Goal: Information Seeking & Learning: Learn about a topic

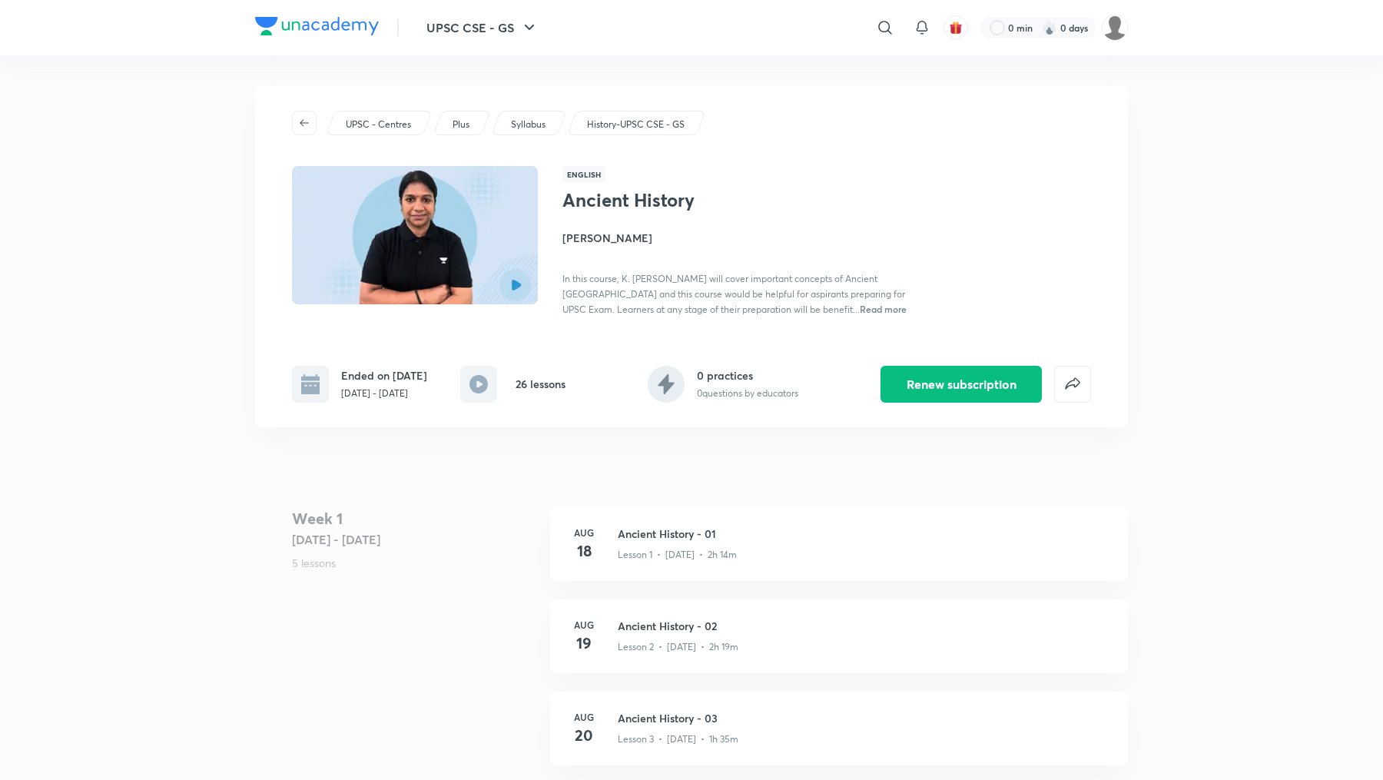
click at [531, 288] on img at bounding box center [415, 234] width 250 height 141
click at [504, 279] on img at bounding box center [415, 234] width 250 height 141
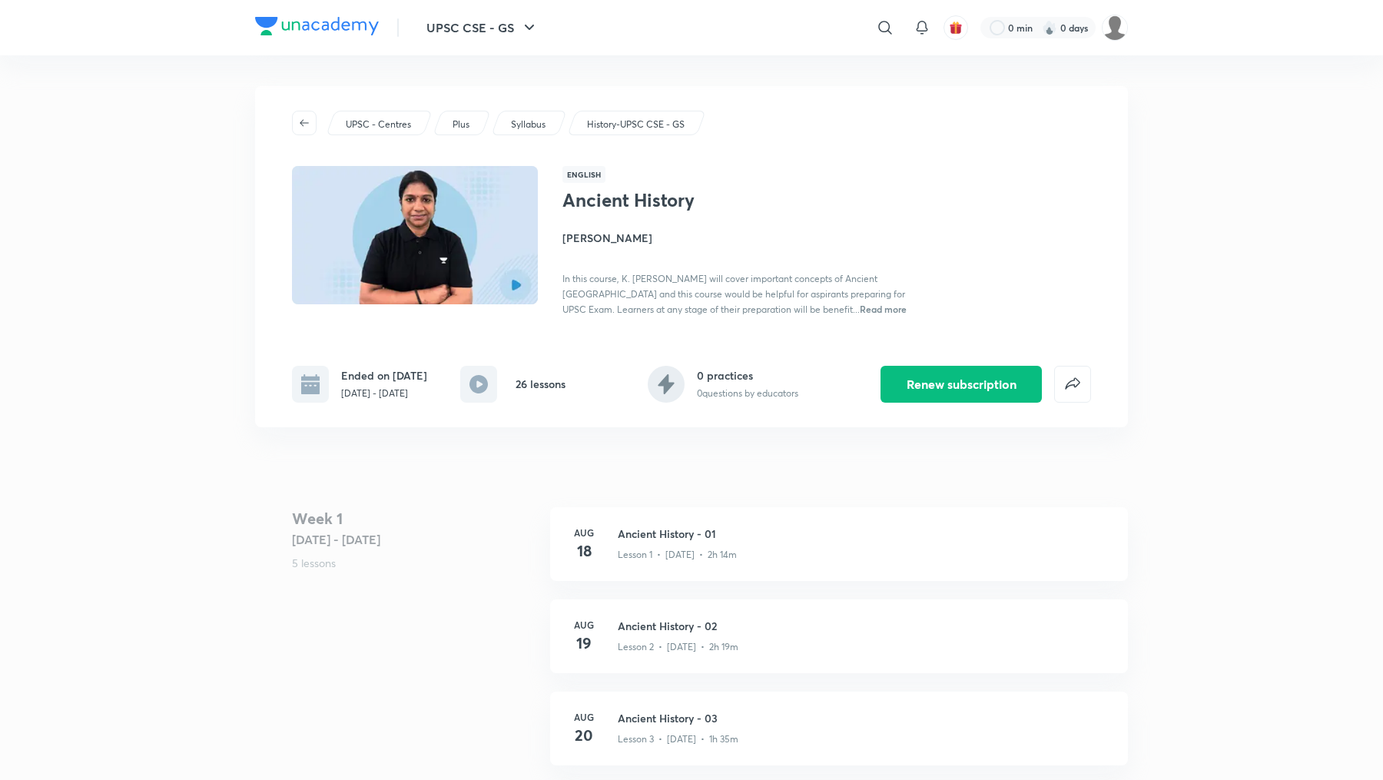
click at [488, 269] on img at bounding box center [415, 234] width 250 height 141
click at [375, 275] on img at bounding box center [415, 234] width 250 height 141
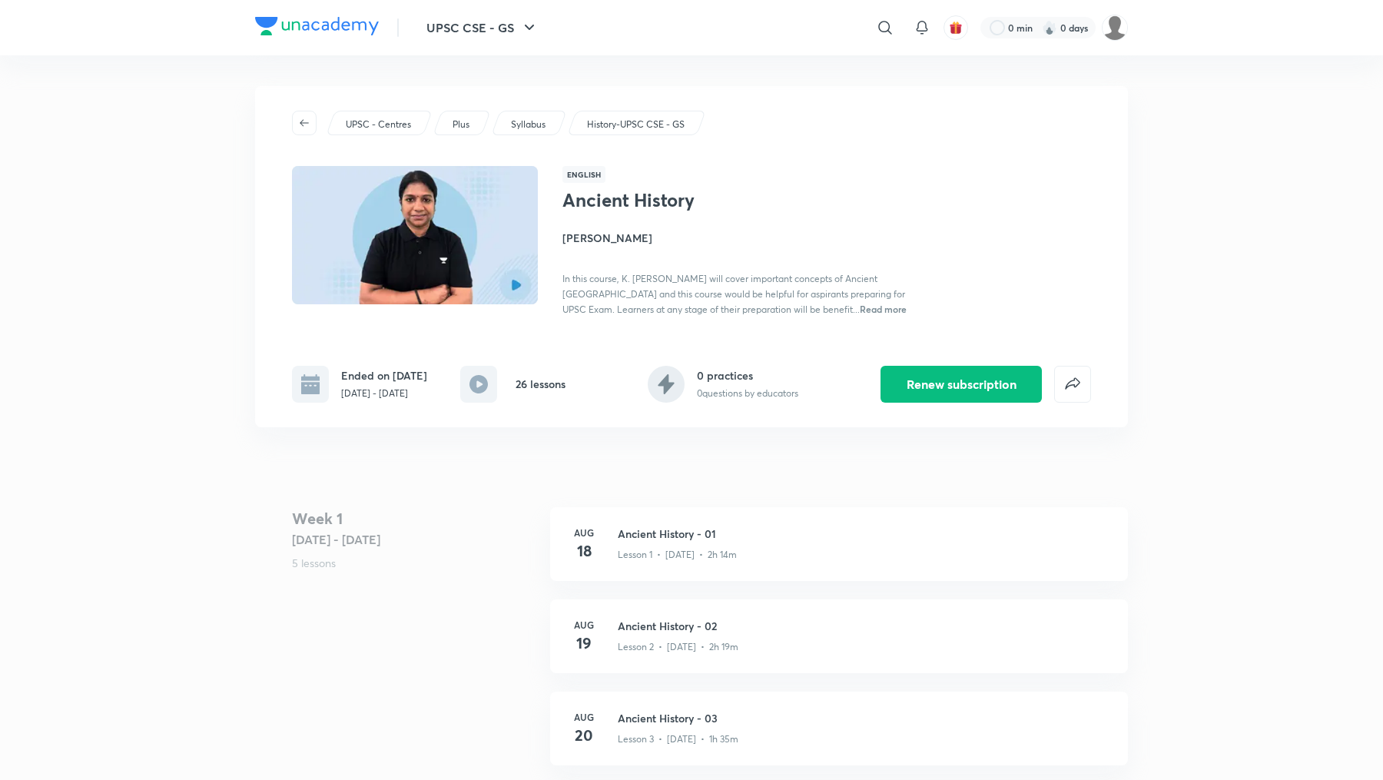
click at [375, 275] on img at bounding box center [415, 234] width 250 height 141
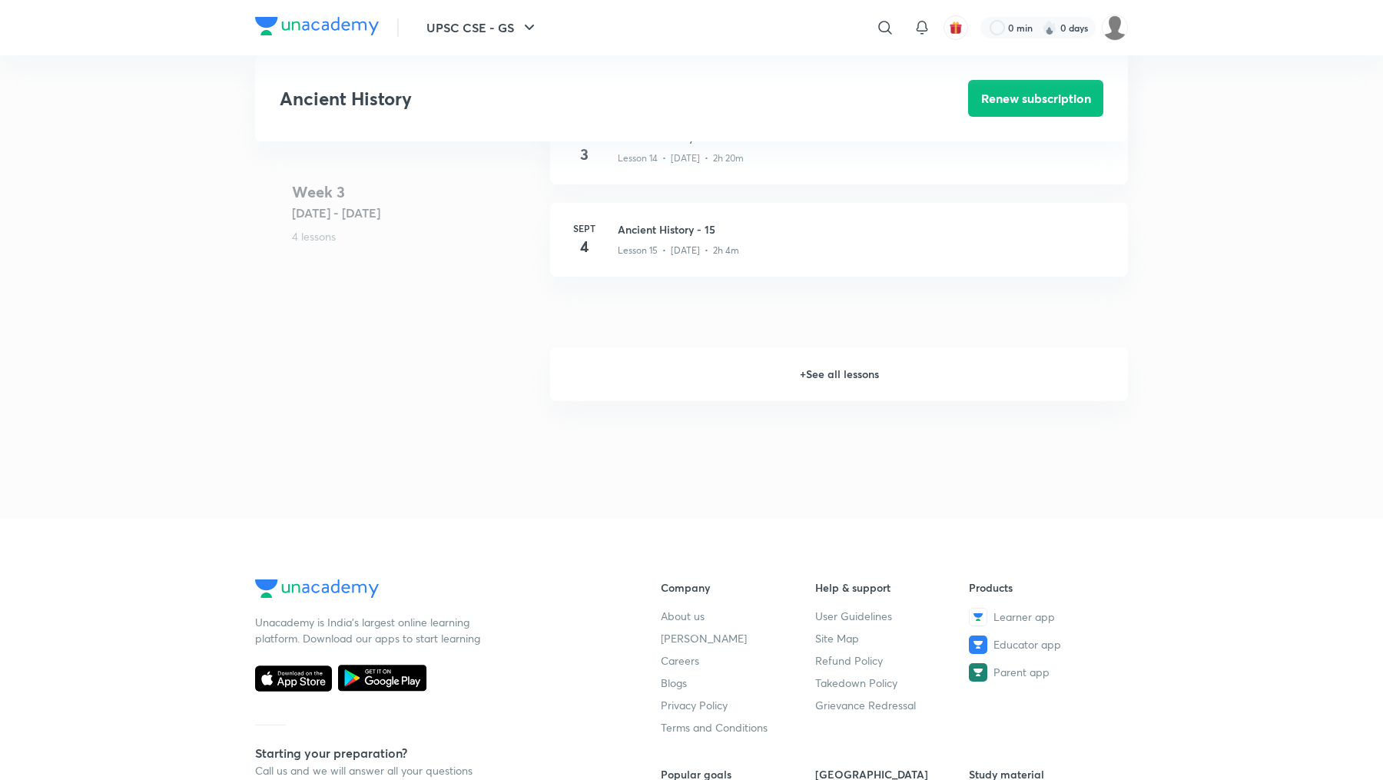
scroll to position [1787, 0]
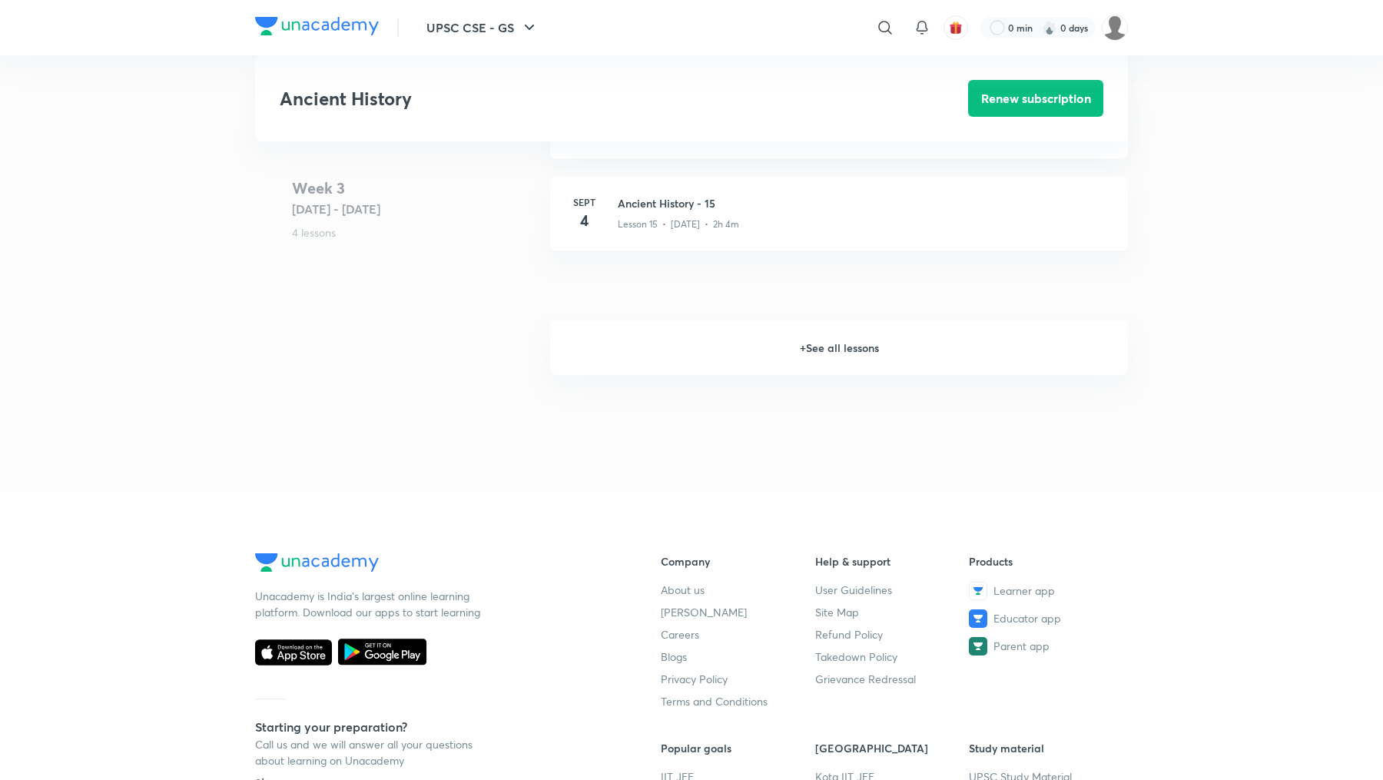
click at [841, 350] on h6 "+ See all lessons" at bounding box center [839, 348] width 578 height 54
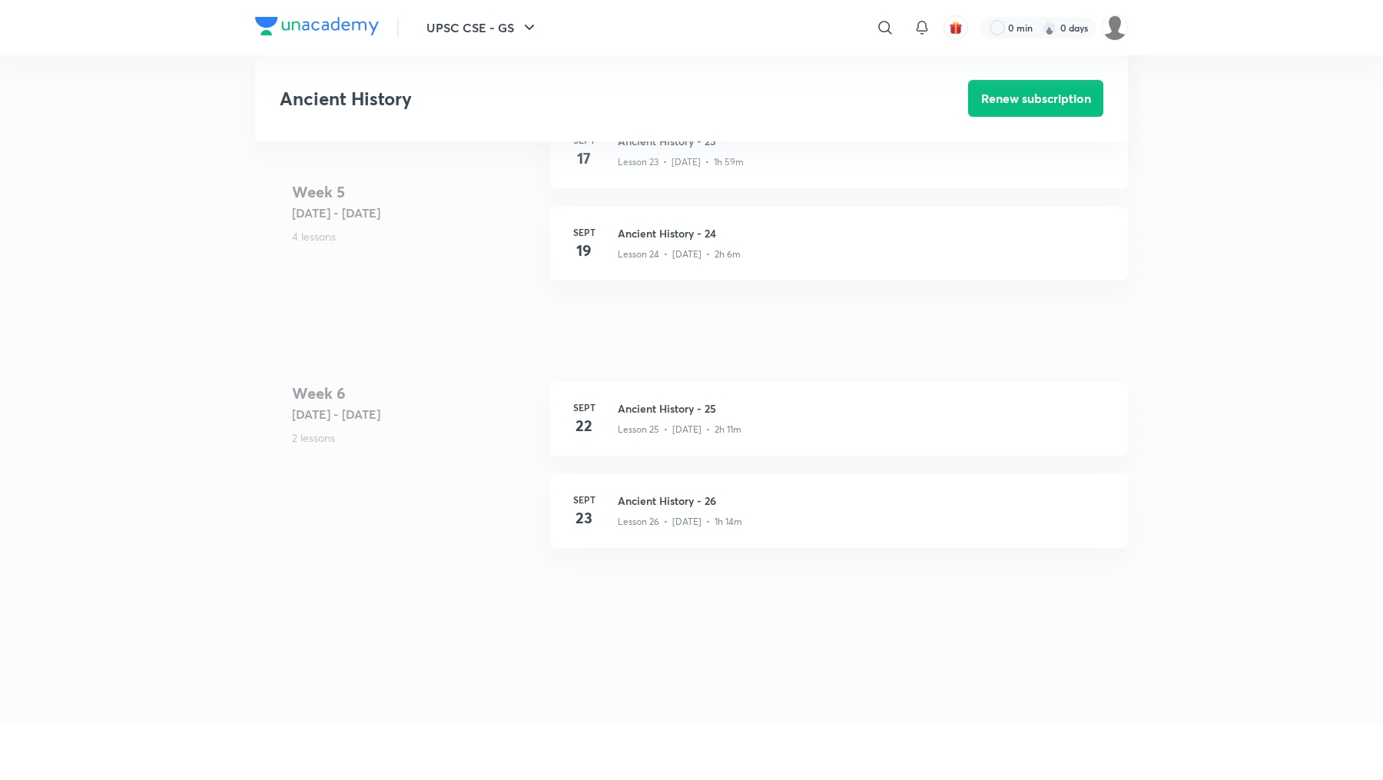
scroll to position [2722, 0]
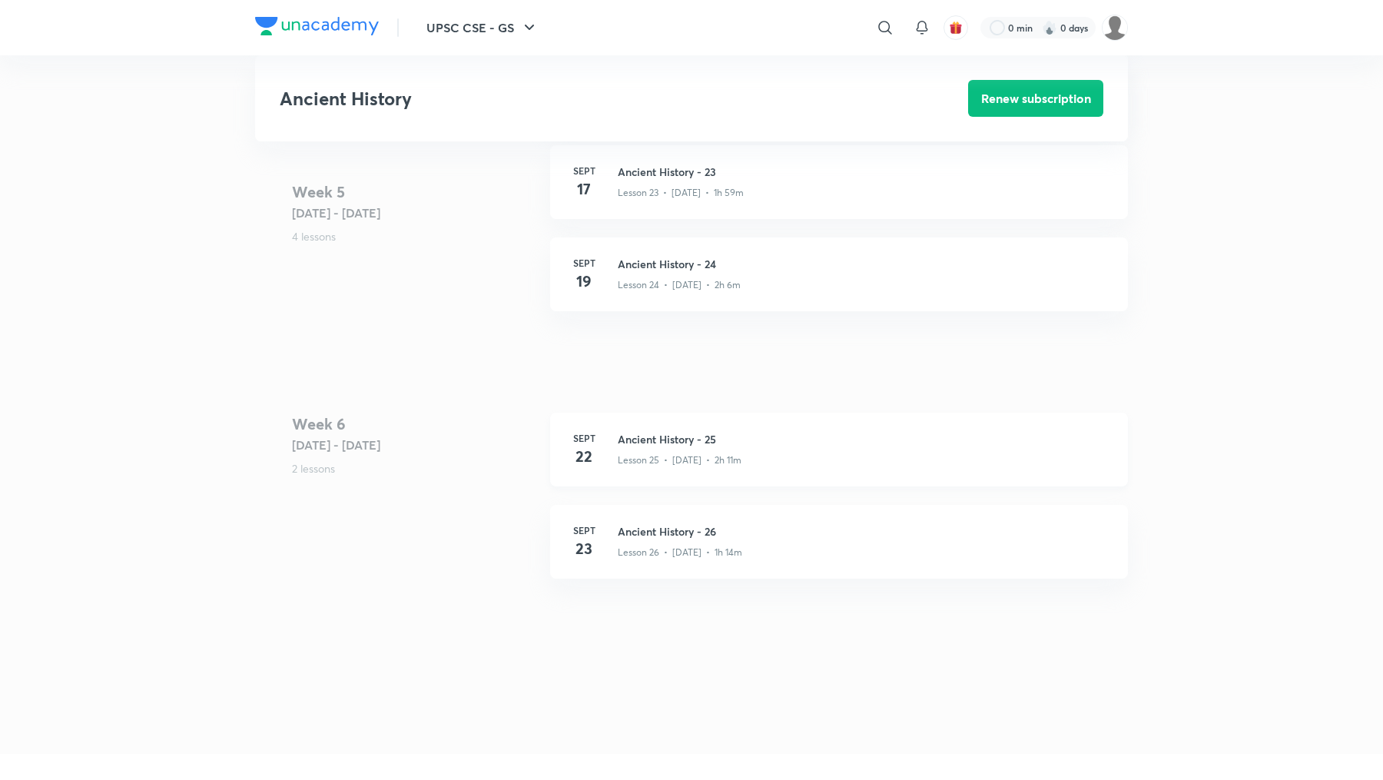
click at [652, 464] on p "Lesson 25 • Sept 22 • 2h 11m" at bounding box center [680, 460] width 124 height 14
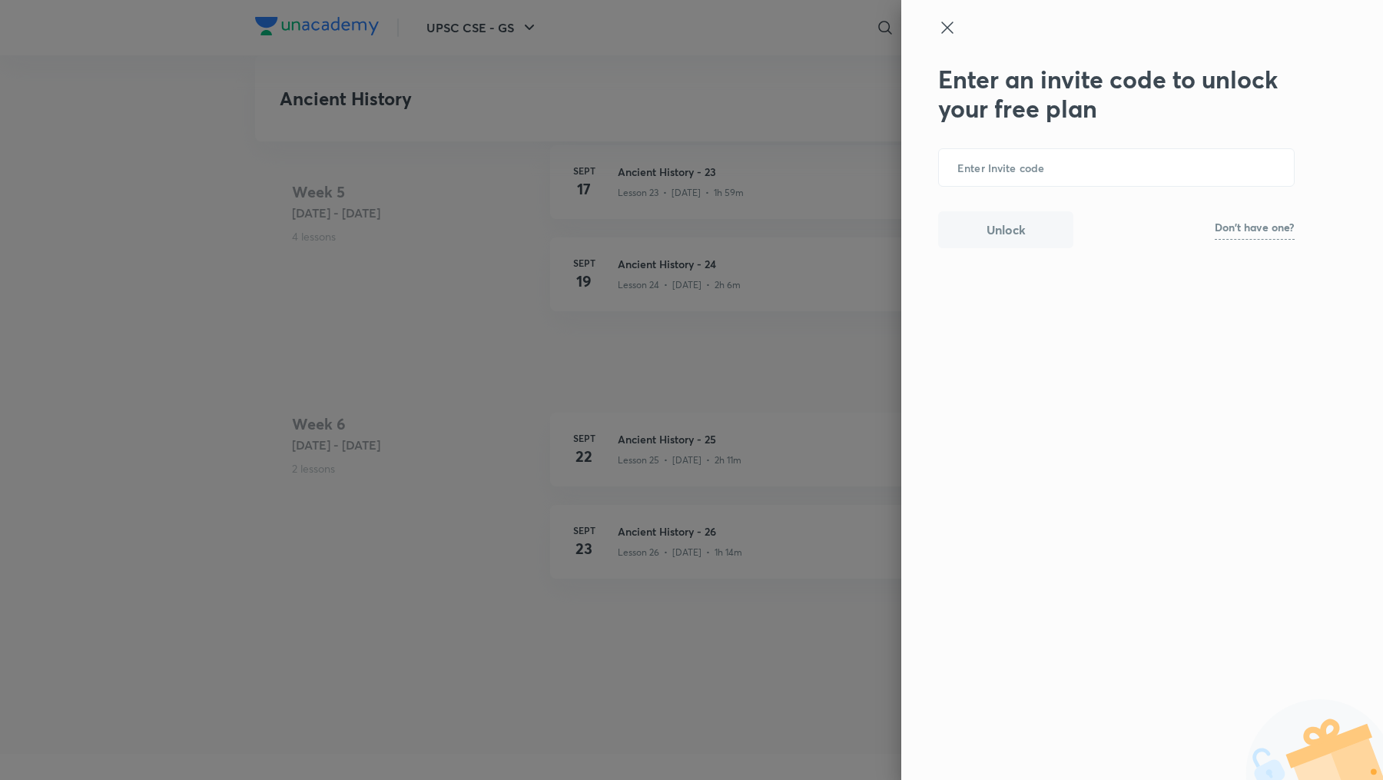
click at [944, 35] on icon at bounding box center [947, 27] width 18 height 18
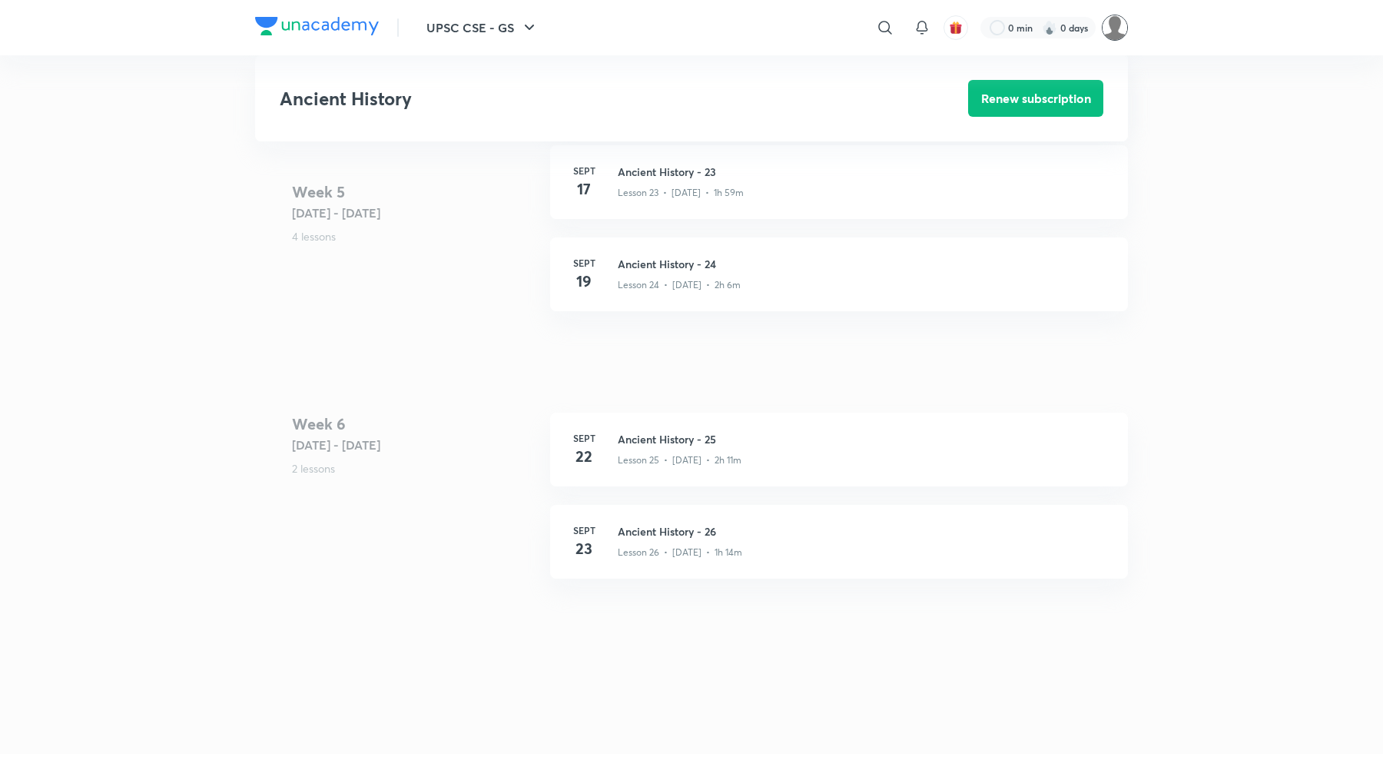
click at [1120, 24] on img at bounding box center [1115, 28] width 26 height 26
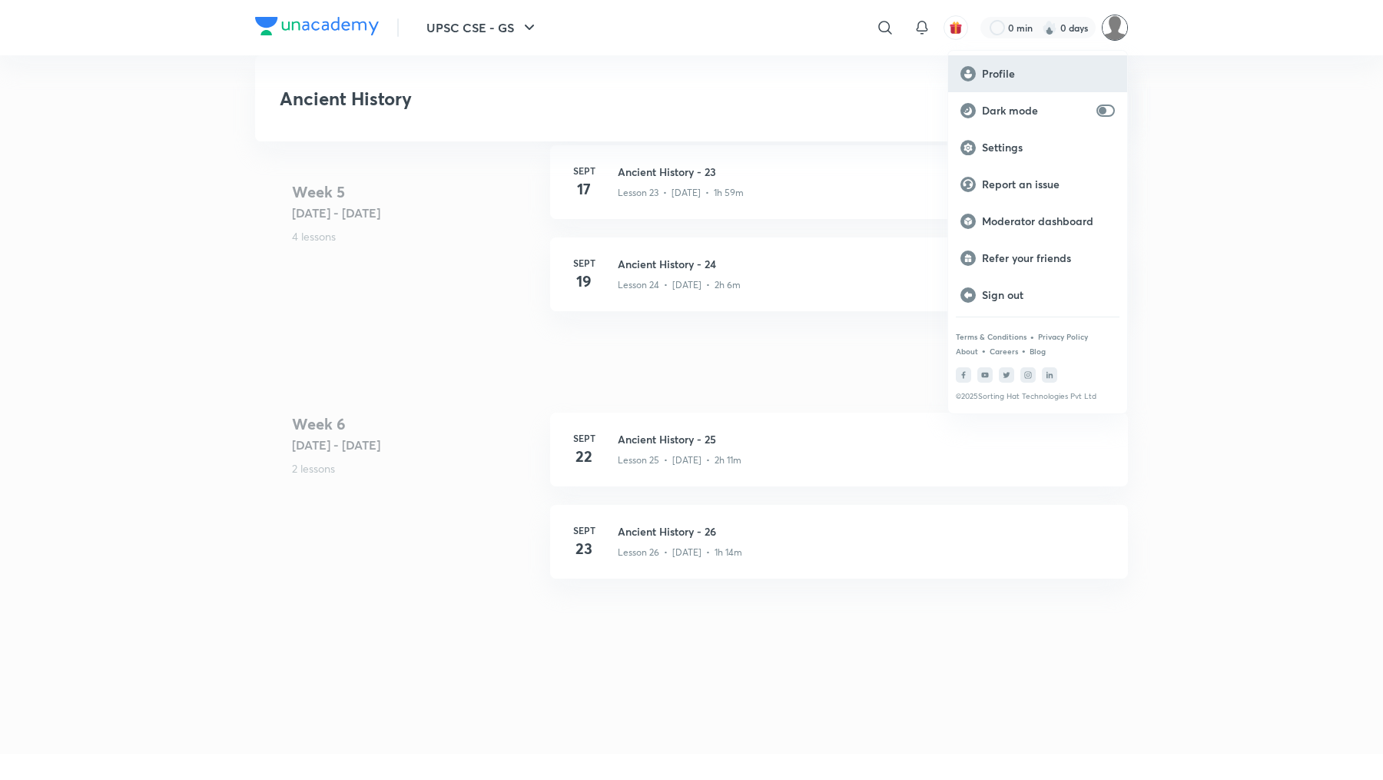
click at [1039, 84] on div "Profile" at bounding box center [1037, 73] width 179 height 37
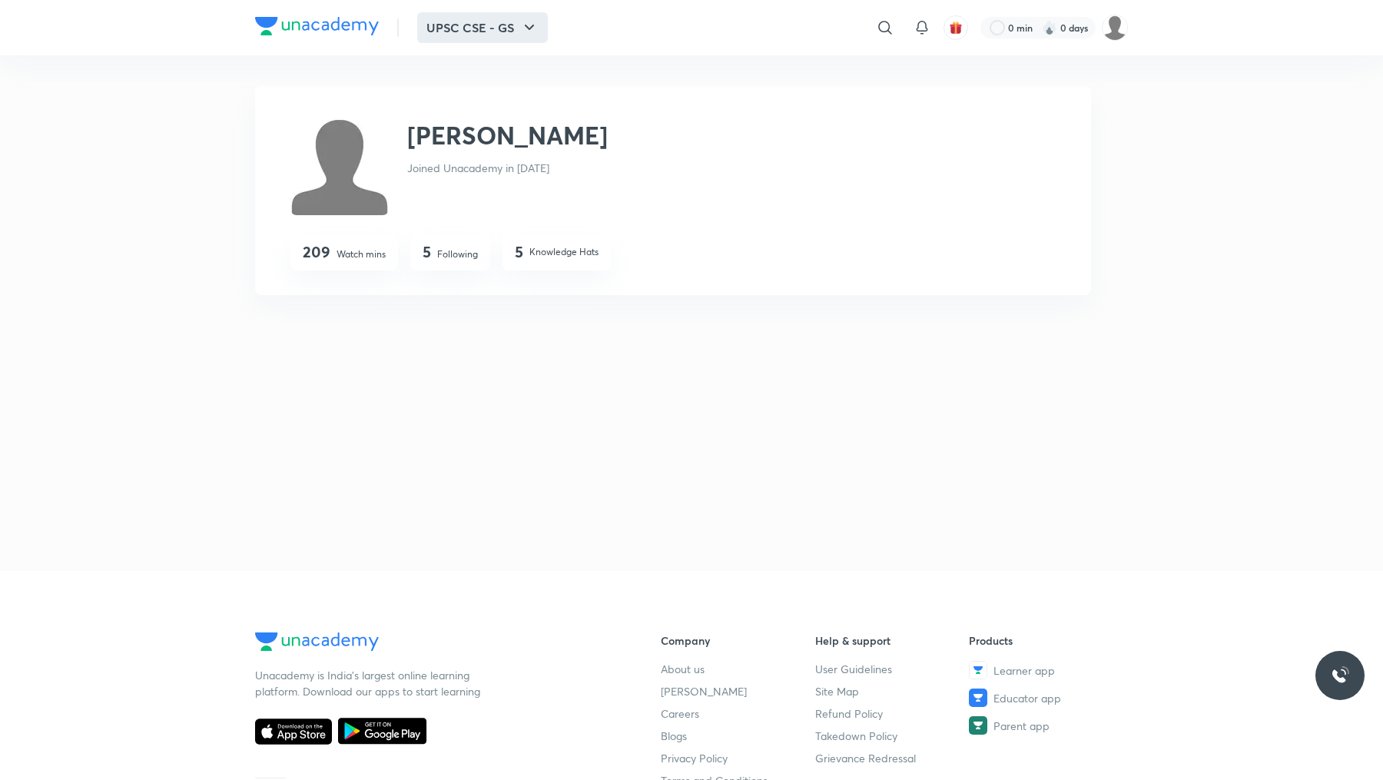
click at [462, 25] on button "UPSC CSE - GS" at bounding box center [482, 27] width 131 height 31
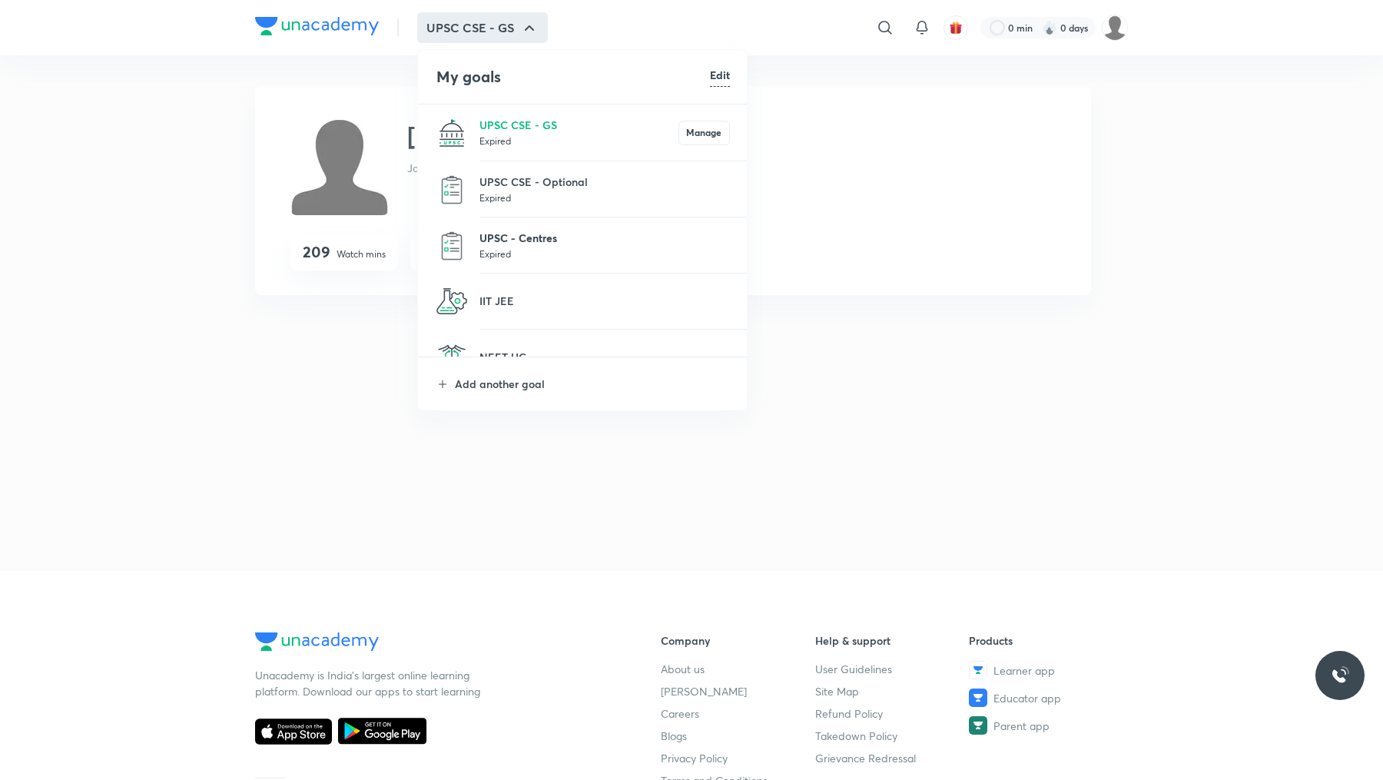
click at [511, 243] on p "UPSC - Centres" at bounding box center [604, 238] width 250 height 16
